Goal: Transaction & Acquisition: Purchase product/service

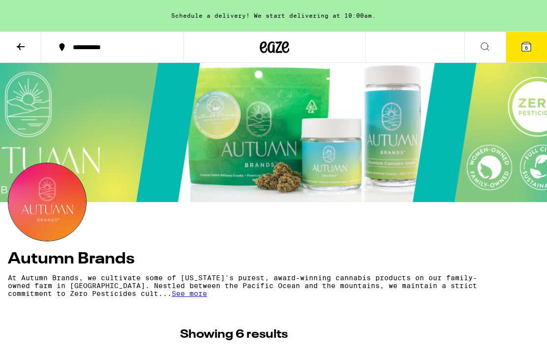
click at [15, 51] on icon at bounding box center [21, 47] width 12 height 12
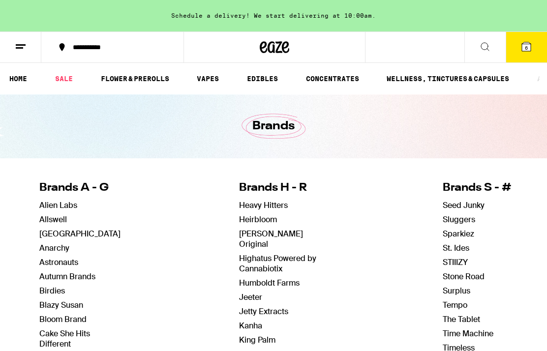
click at [62, 84] on link "SALE" at bounding box center [64, 79] width 28 height 12
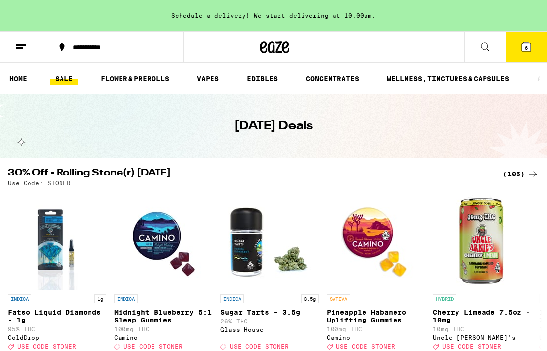
click at [515, 172] on div "(105)" at bounding box center [521, 174] width 36 height 12
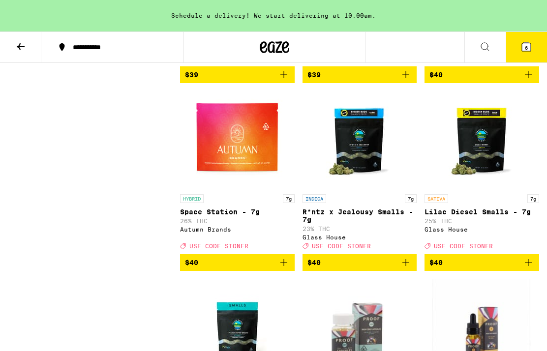
scroll to position [5131, 0]
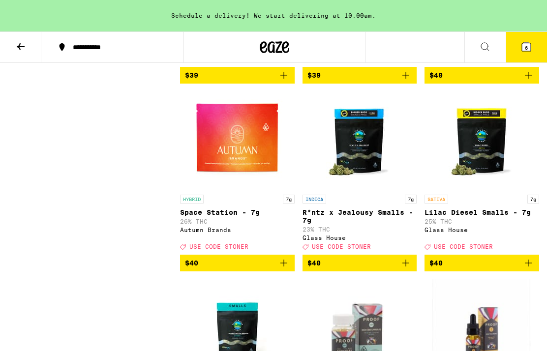
click at [20, 50] on icon at bounding box center [21, 47] width 12 height 12
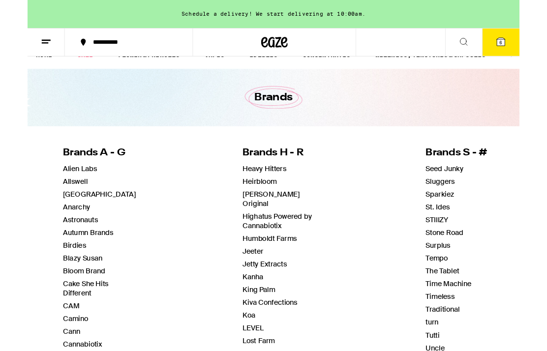
click at [89, 260] on link "Autumn Brands" at bounding box center [67, 259] width 56 height 10
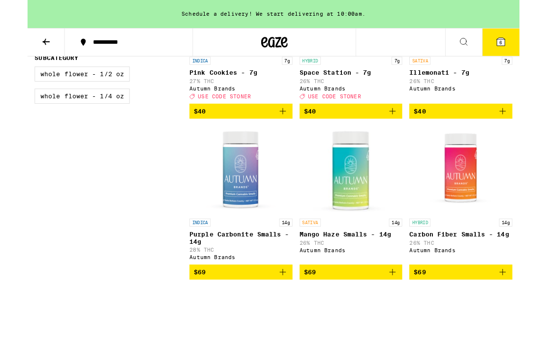
scroll to position [389, 0]
